Goal: Task Accomplishment & Management: Use online tool/utility

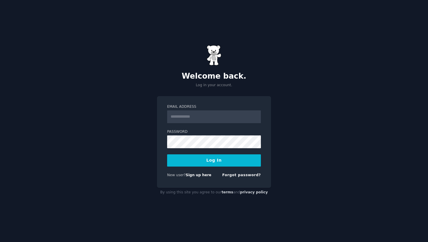
click at [230, 115] on input "Email Address" at bounding box center [214, 116] width 94 height 13
type input "**********"
click at [215, 130] on label "Password" at bounding box center [214, 131] width 94 height 5
click at [167, 154] on button "Log In" at bounding box center [214, 160] width 94 height 12
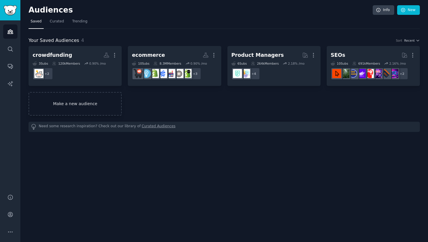
click at [99, 104] on link "Make a new audience" at bounding box center [75, 104] width 93 height 24
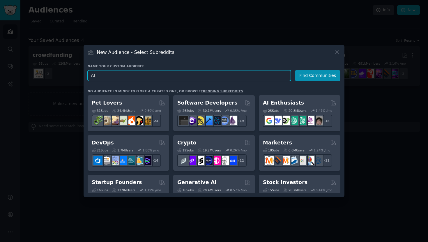
type input "A"
type input "Prelaunch AI"
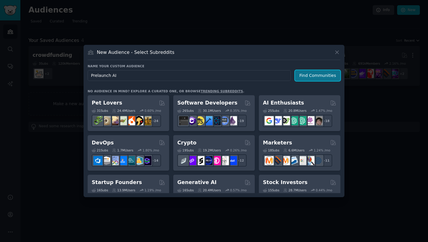
click at [326, 73] on button "Find Communities" at bounding box center [317, 75] width 45 height 11
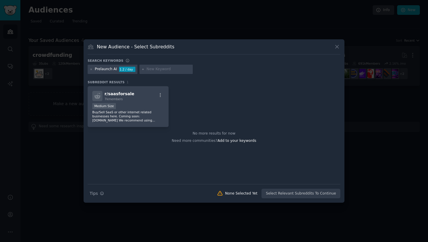
click at [170, 68] on input "text" at bounding box center [169, 69] width 44 height 5
type input "startups"
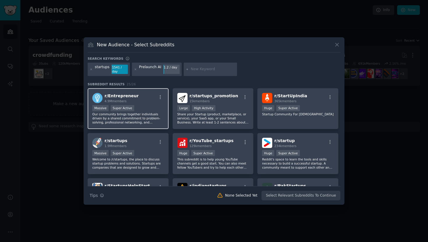
click at [137, 96] on div "r/ Entrepreneur 4.9M members" at bounding box center [128, 98] width 72 height 10
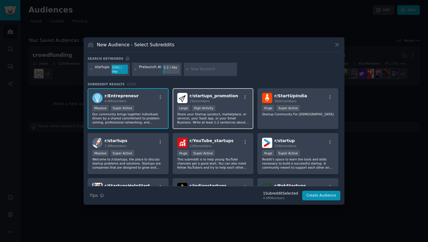
click at [224, 105] on div ">= 80th percentile for submissions / day Large High Activity" at bounding box center [213, 108] width 72 height 7
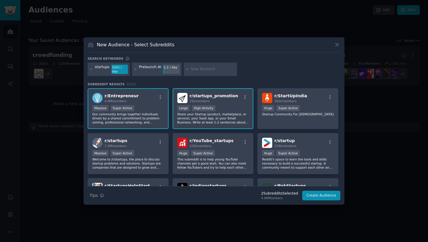
click at [225, 101] on div "15k members" at bounding box center [214, 101] width 49 height 4
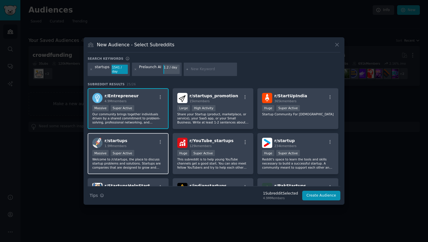
click at [145, 157] on p "Welcome to /r/startups, the place to discuss startup problems and solutions. St…" at bounding box center [128, 163] width 72 height 12
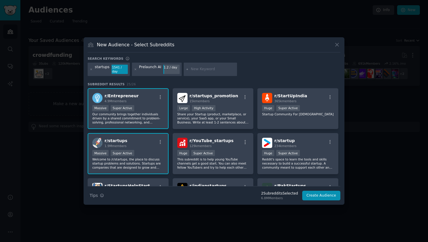
click at [194, 68] on input "text" at bounding box center [213, 69] width 44 height 5
type input "product management"
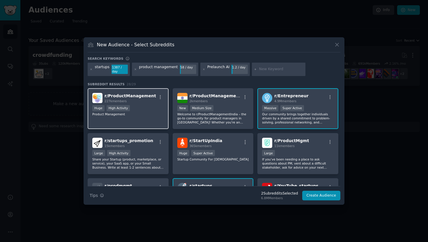
click at [106, 116] on div "r/ ProductManagement 227k members Huge High Activity Product Management" at bounding box center [128, 108] width 81 height 41
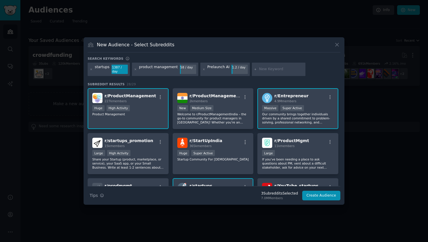
click at [259, 70] on input "text" at bounding box center [281, 69] width 44 height 5
type input "ux research"
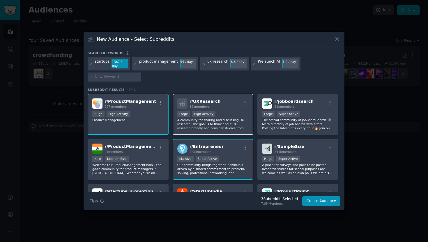
click at [231, 106] on div "r/ UXResearch 59k members" at bounding box center [213, 103] width 72 height 10
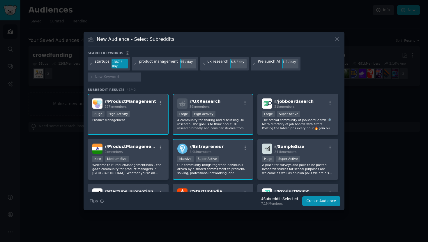
click at [270, 63] on div "Prelaunch AI" at bounding box center [269, 63] width 22 height 9
click at [113, 77] on div at bounding box center [115, 77] width 54 height 9
click at [122, 77] on input "text" at bounding box center [117, 77] width 44 height 5
type input "user experience"
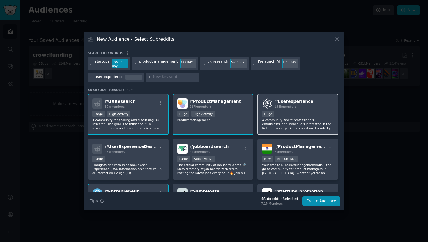
click at [302, 111] on div "Huge" at bounding box center [298, 114] width 72 height 7
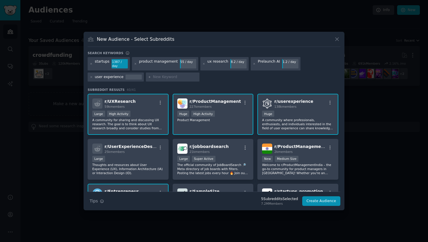
click at [151, 41] on h3 "New Audience - Select Subreddits" at bounding box center [136, 39] width 78 height 6
click at [153, 75] on input "text" at bounding box center [175, 77] width 44 height 5
type input "saas"
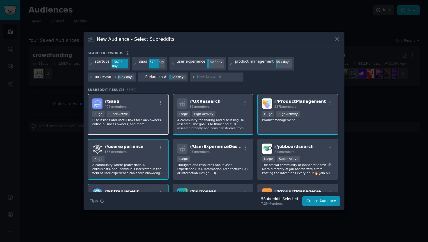
click at [138, 103] on div "r/ SaaS 404k members" at bounding box center [128, 103] width 72 height 10
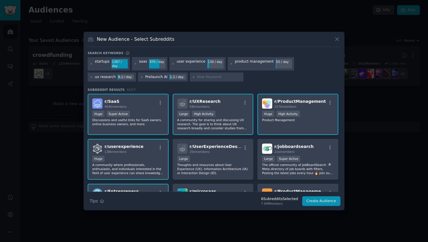
click at [190, 79] on div at bounding box center [217, 77] width 54 height 9
click at [197, 75] on input "text" at bounding box center [219, 77] width 44 height 5
click at [197, 76] on input "text" at bounding box center [219, 77] width 44 height 5
type input "marketing research"
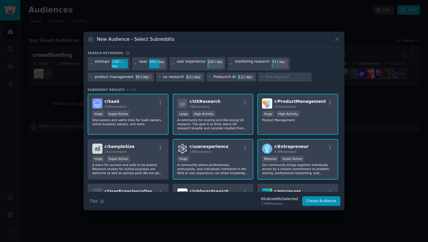
click at [248, 65] on div "marketing research" at bounding box center [252, 63] width 35 height 9
click at [249, 65] on div "marketing research" at bounding box center [252, 63] width 35 height 9
click at [249, 66] on div "marketing research" at bounding box center [252, 63] width 35 height 9
click at [249, 65] on div "marketing research" at bounding box center [252, 63] width 35 height 9
click at [249, 64] on div "marketing research" at bounding box center [252, 63] width 35 height 9
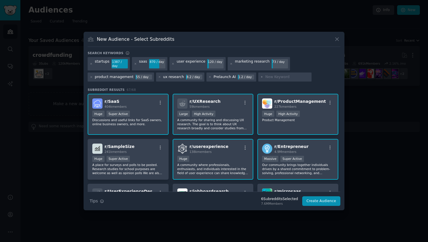
click at [249, 63] on div "marketing research" at bounding box center [252, 63] width 35 height 9
click at [230, 64] on icon at bounding box center [231, 63] width 3 height 3
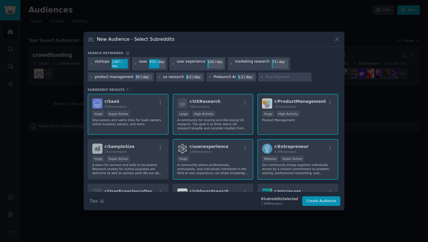
click at [251, 64] on div "marketing research" at bounding box center [252, 63] width 35 height 9
drag, startPoint x: 251, startPoint y: 65, endPoint x: 251, endPoint y: 68, distance: 3.2
click at [251, 66] on div "marketing research" at bounding box center [252, 63] width 35 height 9
click at [265, 77] on input "text" at bounding box center [287, 77] width 44 height 5
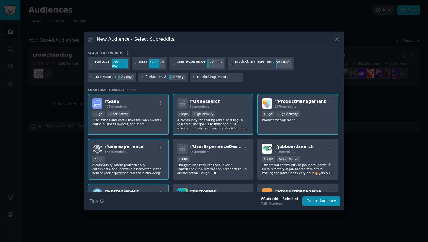
type input "marketingresearch"
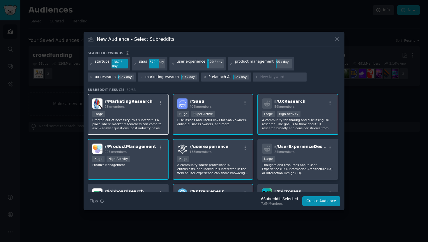
click at [134, 111] on div "Large" at bounding box center [128, 114] width 72 height 7
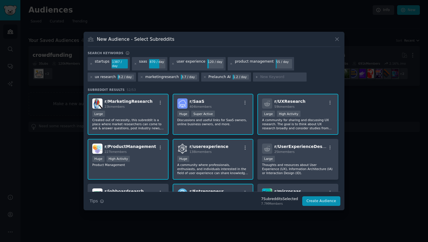
click at [260, 75] on input "text" at bounding box center [282, 77] width 44 height 5
paste input "customersuccess"
type input "customersuccess"
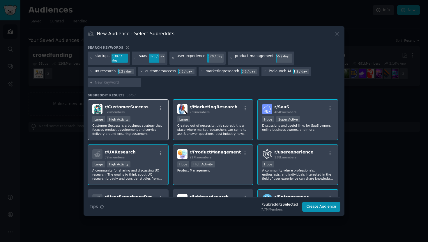
click at [152, 116] on div "Large High Activity" at bounding box center [128, 119] width 72 height 7
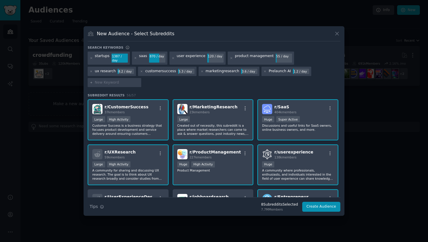
click at [141, 79] on div at bounding box center [115, 82] width 54 height 9
click at [139, 80] on input "text" at bounding box center [117, 82] width 44 height 5
paste input "cx"
type input "cx"
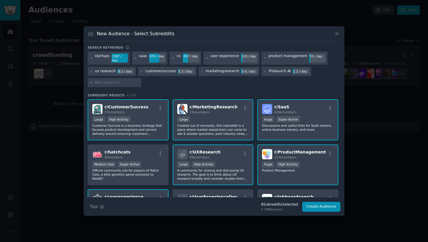
click at [113, 83] on input "text" at bounding box center [117, 82] width 44 height 5
type input "cx"
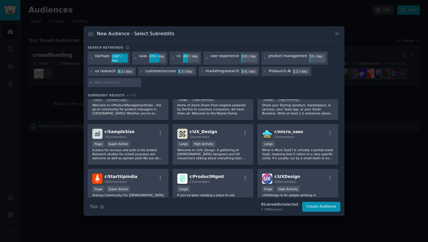
scroll to position [199, 0]
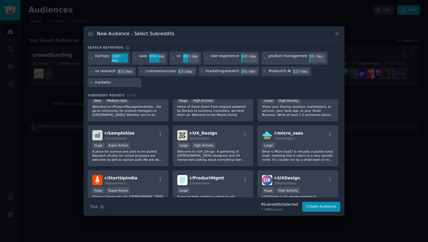
type input "marketing"
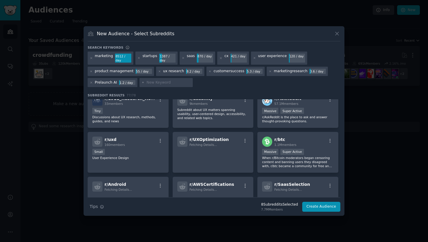
scroll to position [804, 0]
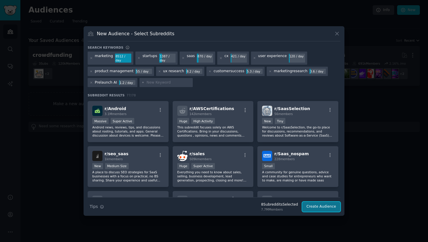
click at [318, 205] on button "Create Audience" at bounding box center [321, 207] width 38 height 10
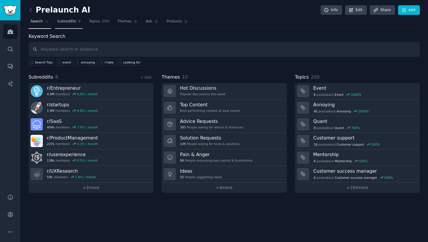
click at [66, 21] on span "Subreddits" at bounding box center [66, 21] width 19 height 5
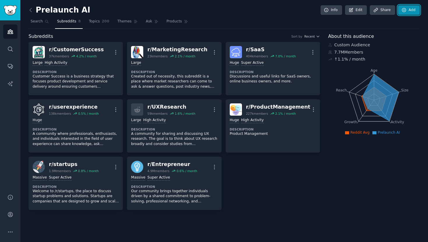
click at [408, 13] on link "Add" at bounding box center [409, 10] width 22 height 10
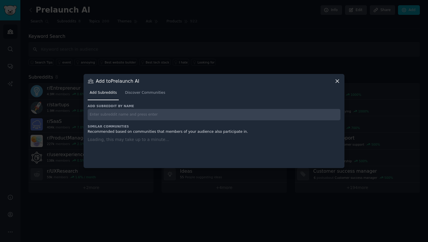
click at [227, 112] on input "text" at bounding box center [214, 114] width 253 height 11
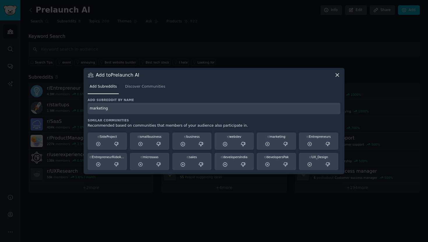
type input "marketing"
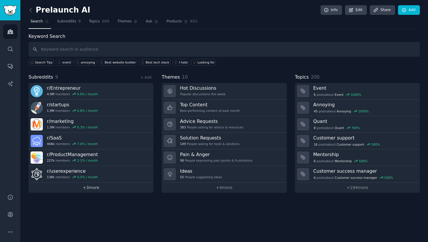
click at [101, 183] on link "+ 3 more" at bounding box center [91, 188] width 125 height 10
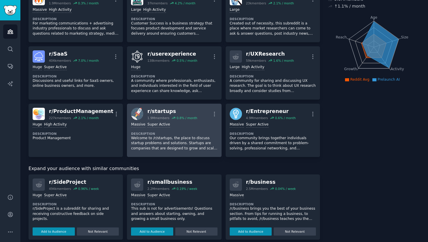
scroll to position [159, 0]
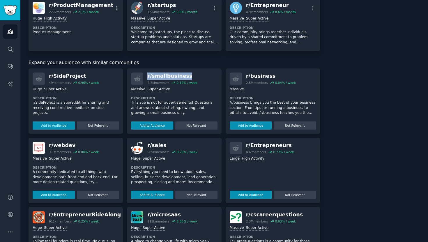
drag, startPoint x: 189, startPoint y: 75, endPoint x: 145, endPoint y: 75, distance: 44.0
click at [145, 75] on div "r/ smallbusiness 2.2M members 0.19 % / week" at bounding box center [174, 79] width 86 height 12
copy div "r/ smallbusiness"
click at [162, 126] on button "Add to Audience" at bounding box center [152, 126] width 42 height 8
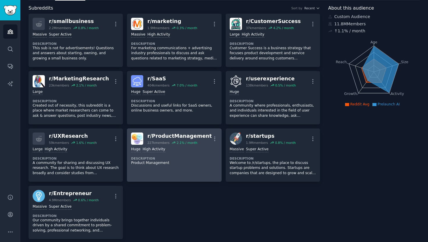
scroll to position [0, 0]
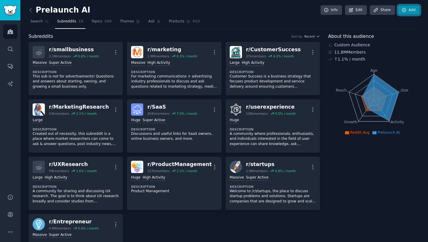
click at [398, 12] on link "Add" at bounding box center [409, 10] width 22 height 10
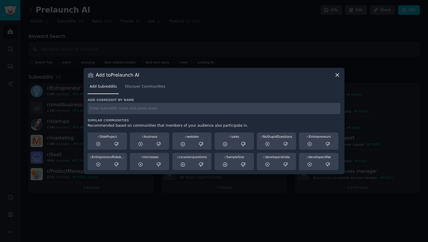
click at [129, 116] on div "Add subreddit by name Similar Communities Recommended based on communities that…" at bounding box center [214, 134] width 253 height 73
click at [130, 108] on input "text" at bounding box center [214, 108] width 253 height 11
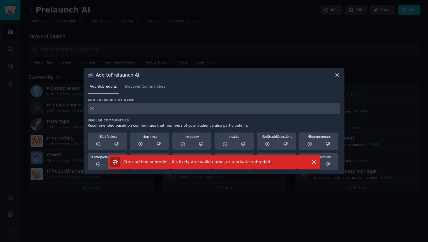
click at [126, 107] on input "cx" at bounding box center [214, 108] width 253 height 11
type input "c"
type input "r/cx"
click at [337, 76] on icon at bounding box center [337, 75] width 6 height 6
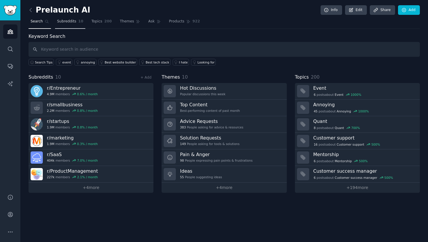
click at [61, 23] on span "Subreddits" at bounding box center [66, 21] width 19 height 5
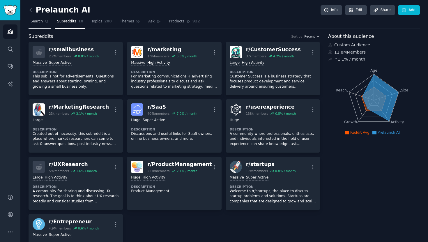
click at [40, 23] on span "Search" at bounding box center [37, 21] width 12 height 5
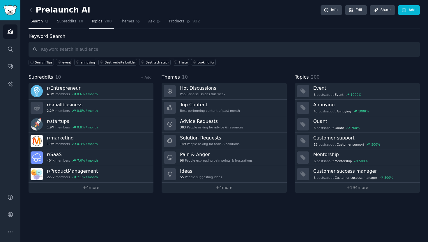
click at [97, 23] on span "Topics" at bounding box center [96, 21] width 11 height 5
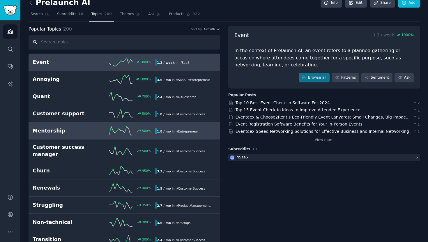
scroll to position [6, 0]
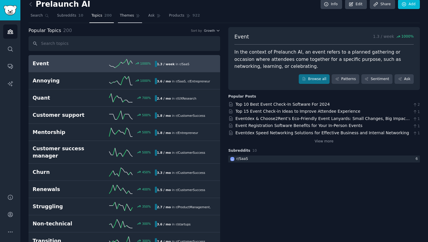
click at [125, 18] on link "Themes" at bounding box center [130, 17] width 24 height 12
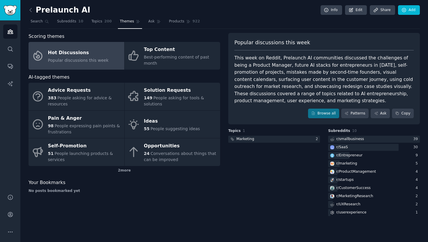
click at [99, 63] on div "Popular discussions this week" at bounding box center [78, 60] width 61 height 6
click at [317, 113] on link "Browse all" at bounding box center [323, 114] width 31 height 10
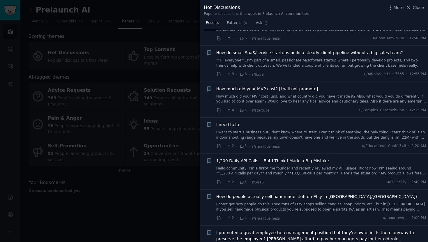
scroll to position [1018, 0]
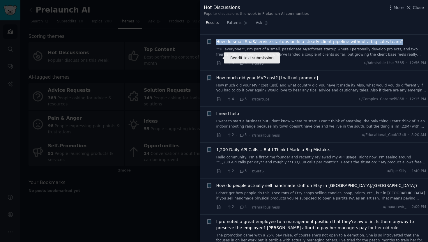
click at [219, 61] on icon at bounding box center [218, 63] width 5 height 5
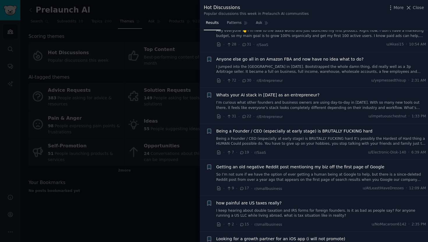
scroll to position [383, 0]
click at [219, 117] on icon at bounding box center [218, 117] width 3 height 4
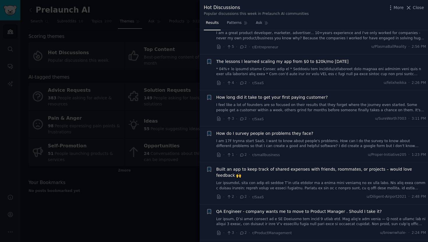
scroll to position [1931, 0]
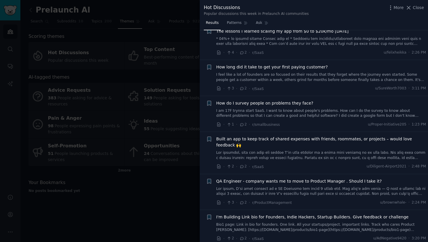
click at [267, 100] on span "How do I survey people on problems they face?" at bounding box center [264, 103] width 97 height 6
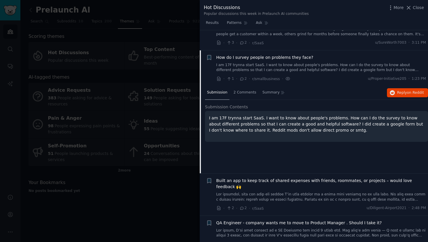
scroll to position [1985, 0]
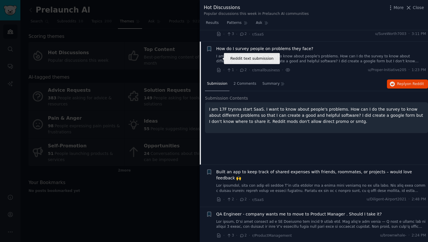
click at [220, 68] on icon at bounding box center [218, 70] width 3 height 4
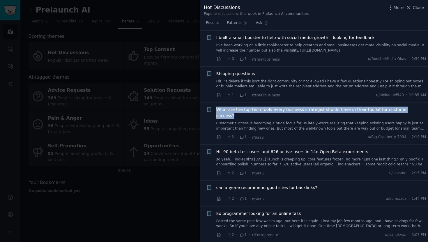
scroll to position [3009, 0]
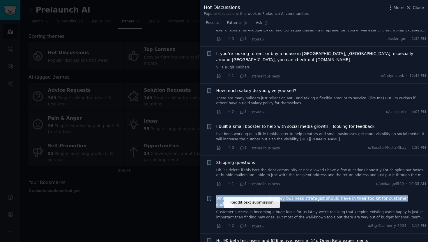
click at [217, 223] on icon at bounding box center [218, 225] width 5 height 5
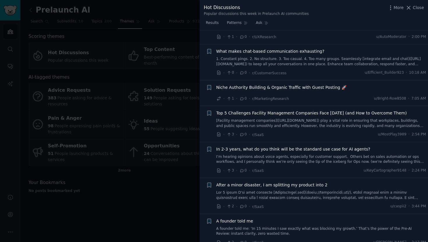
scroll to position [3468, 0]
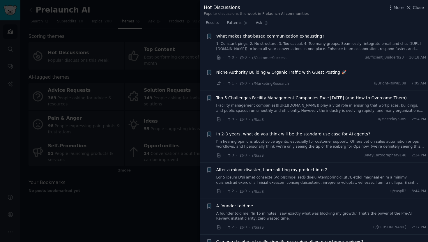
click at [155, 136] on div at bounding box center [214, 121] width 428 height 242
